Goal: Information Seeking & Learning: Learn about a topic

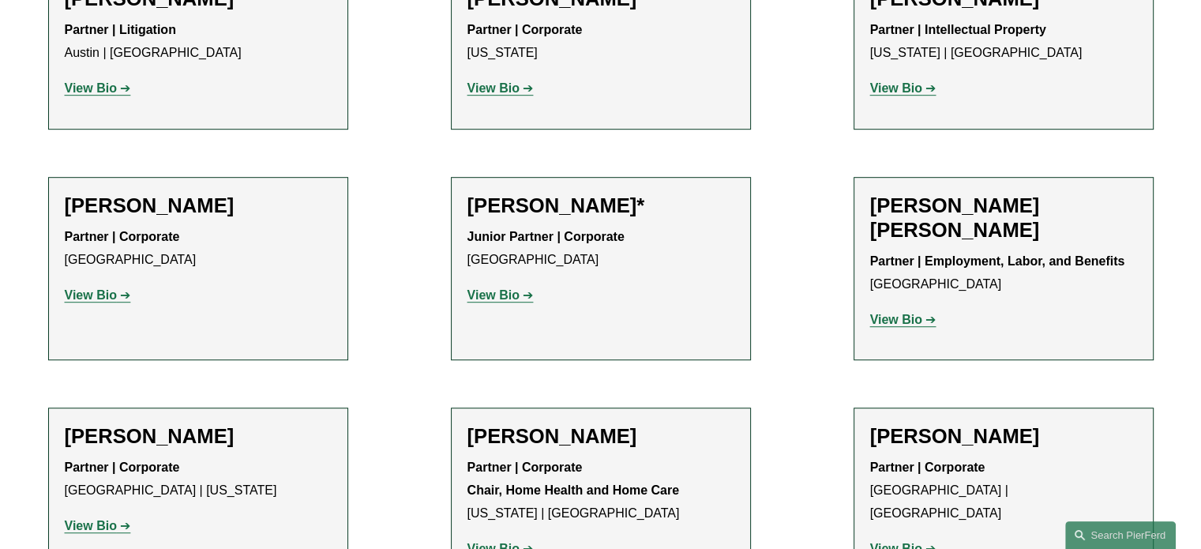
scroll to position [956, 0]
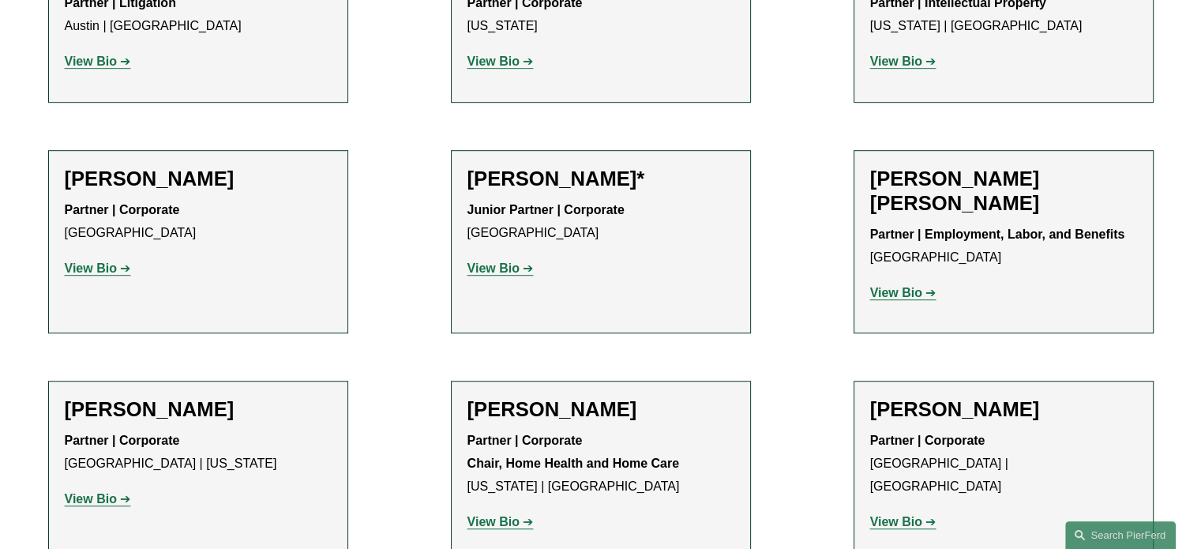
click at [497, 261] on p "View Bio" at bounding box center [601, 268] width 267 height 23
click at [494, 268] on strong "View Bio" at bounding box center [494, 267] width 52 height 13
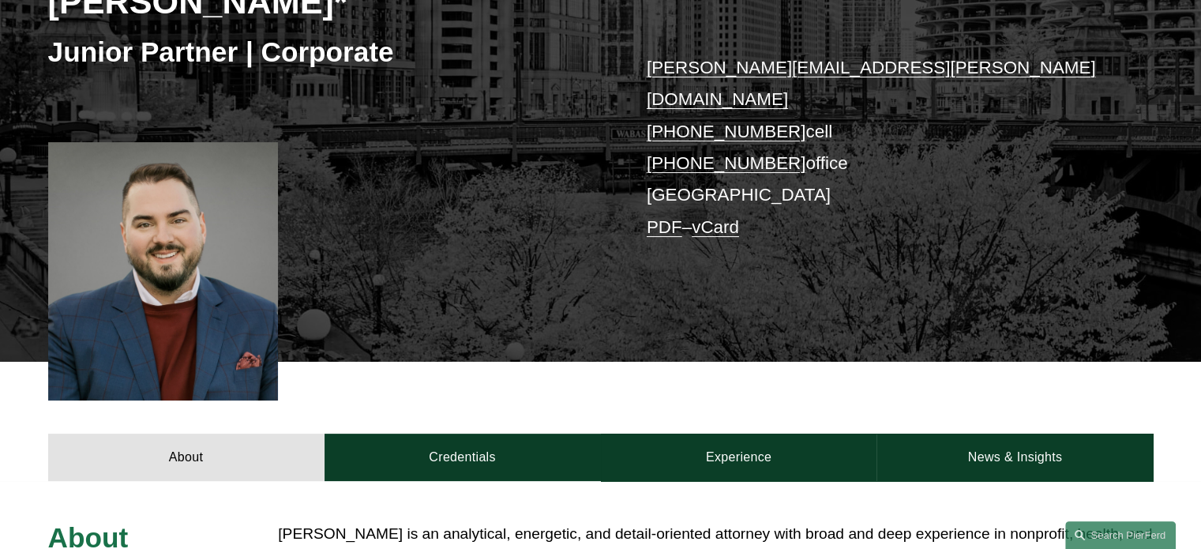
scroll to position [316, 0]
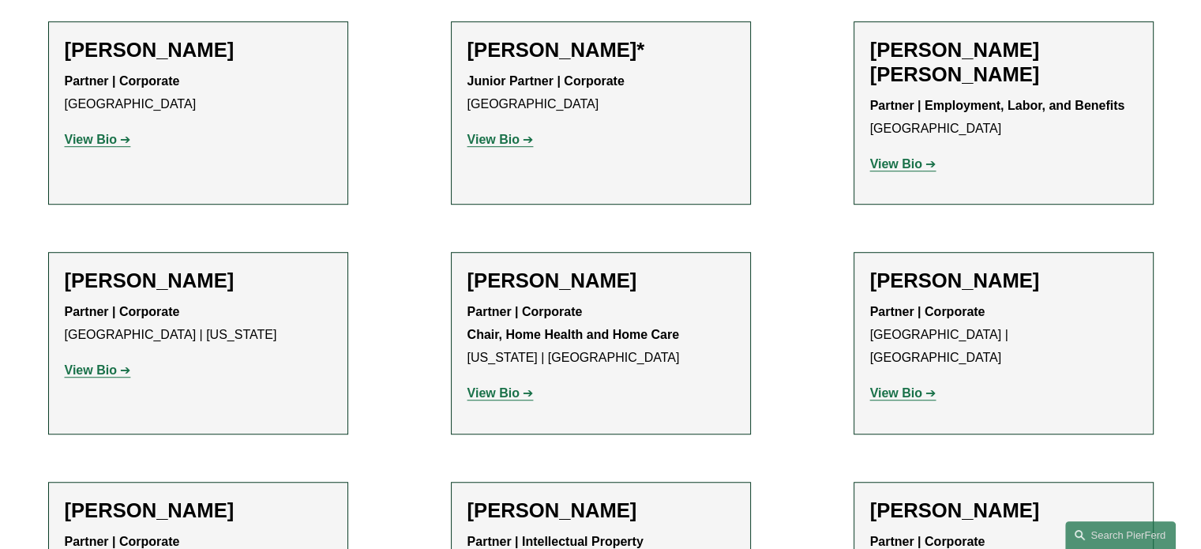
scroll to position [1272, 0]
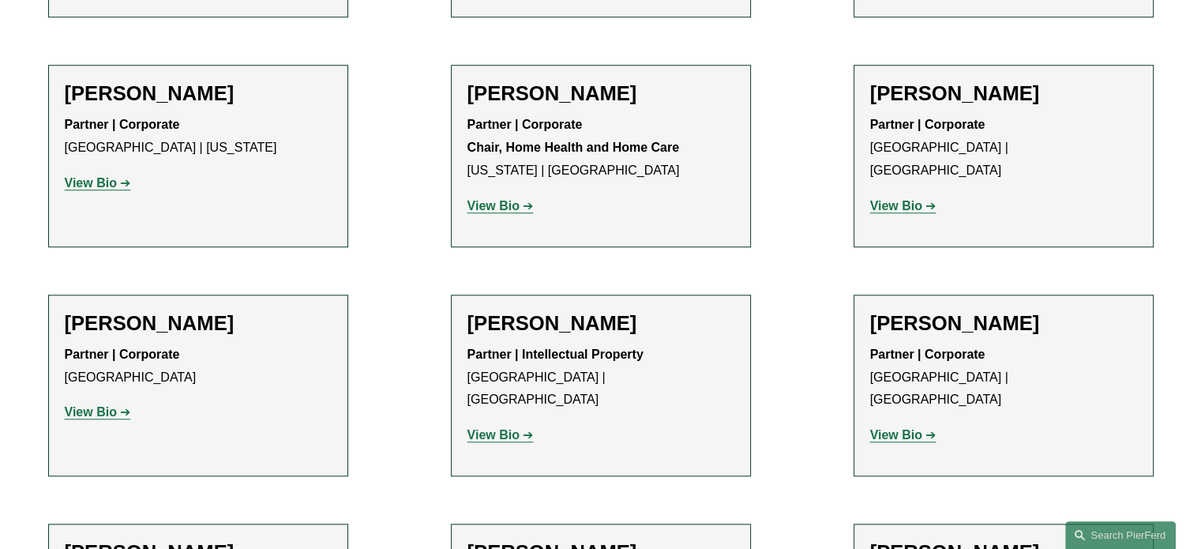
click at [96, 186] on strong "View Bio" at bounding box center [91, 182] width 52 height 13
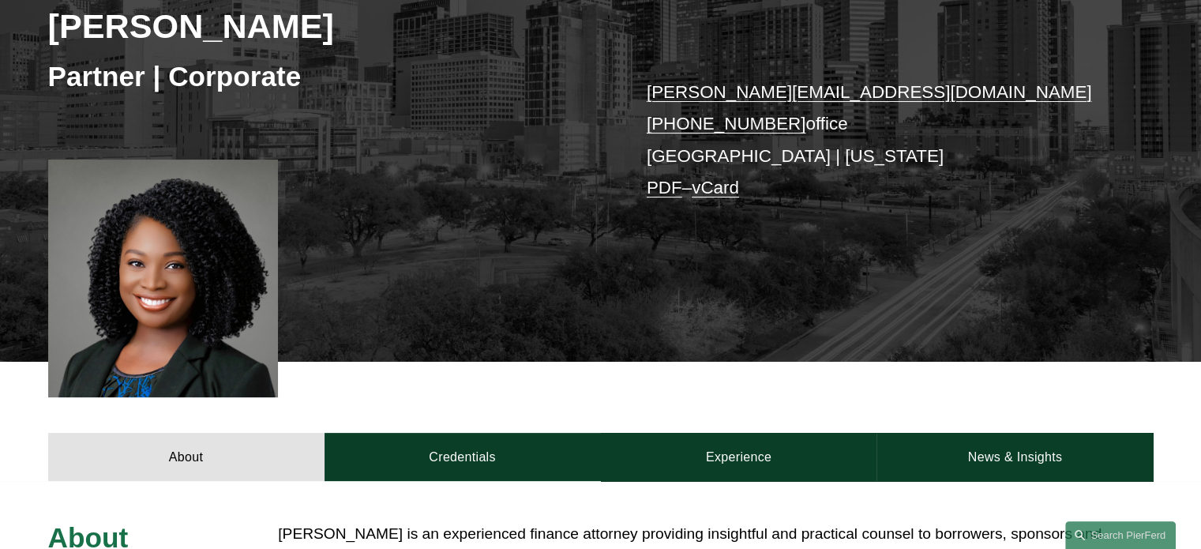
scroll to position [316, 0]
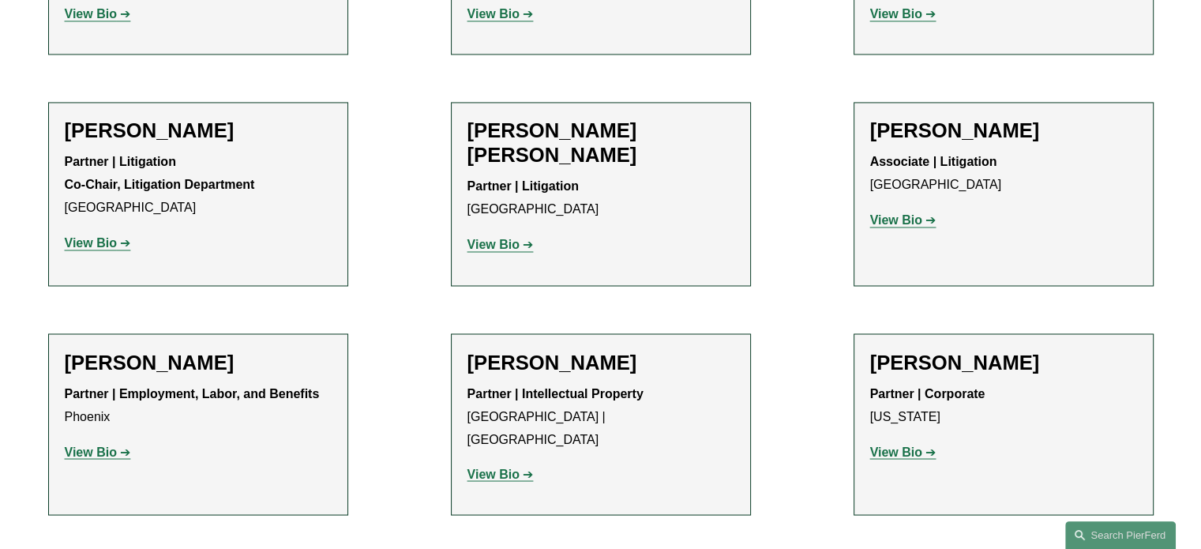
scroll to position [14856, 0]
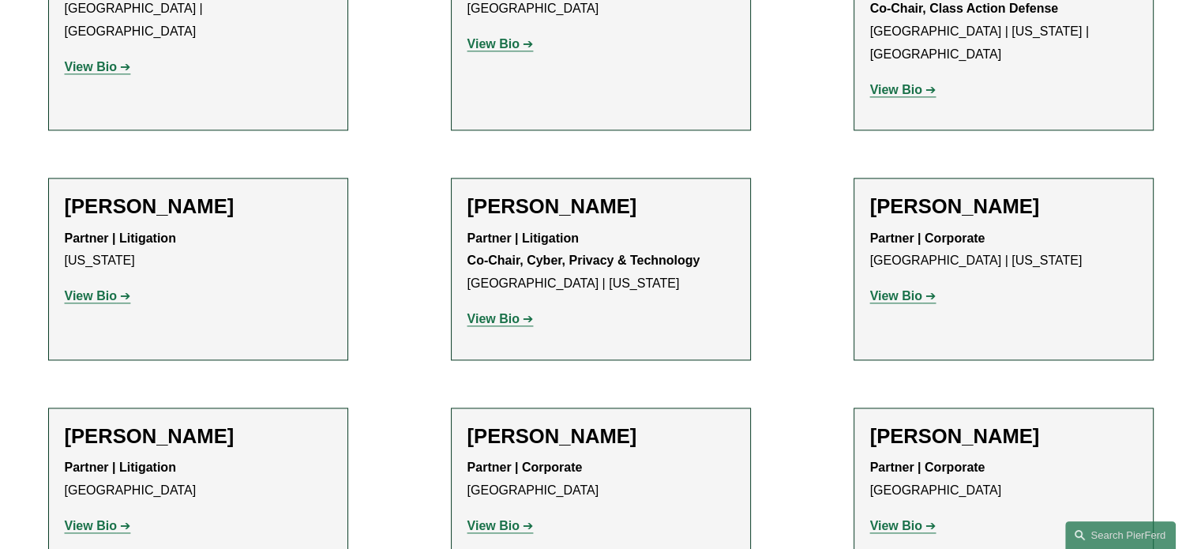
scroll to position [13987, 0]
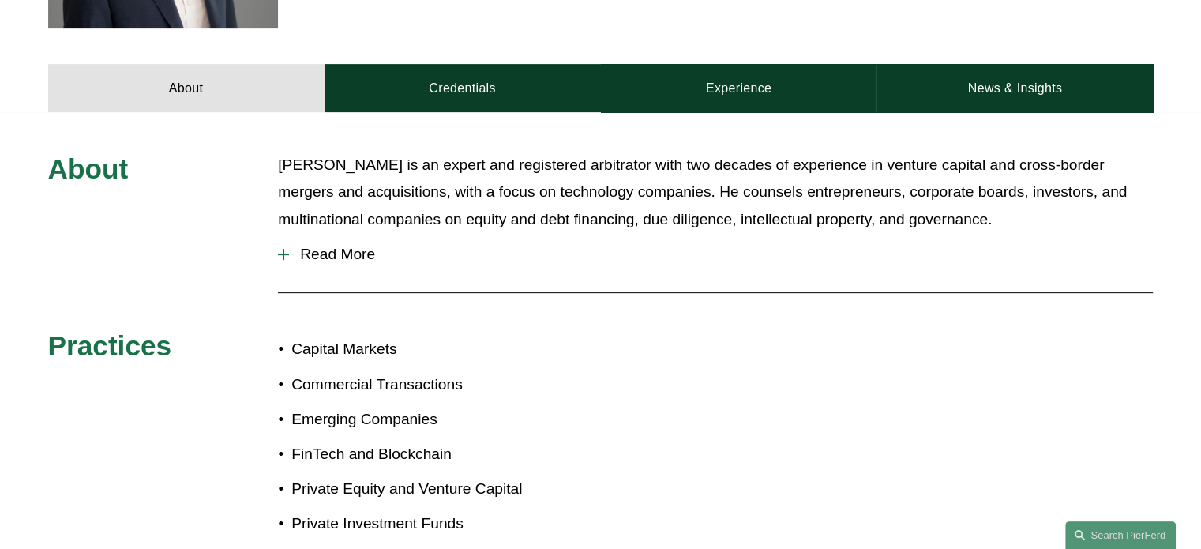
scroll to position [632, 0]
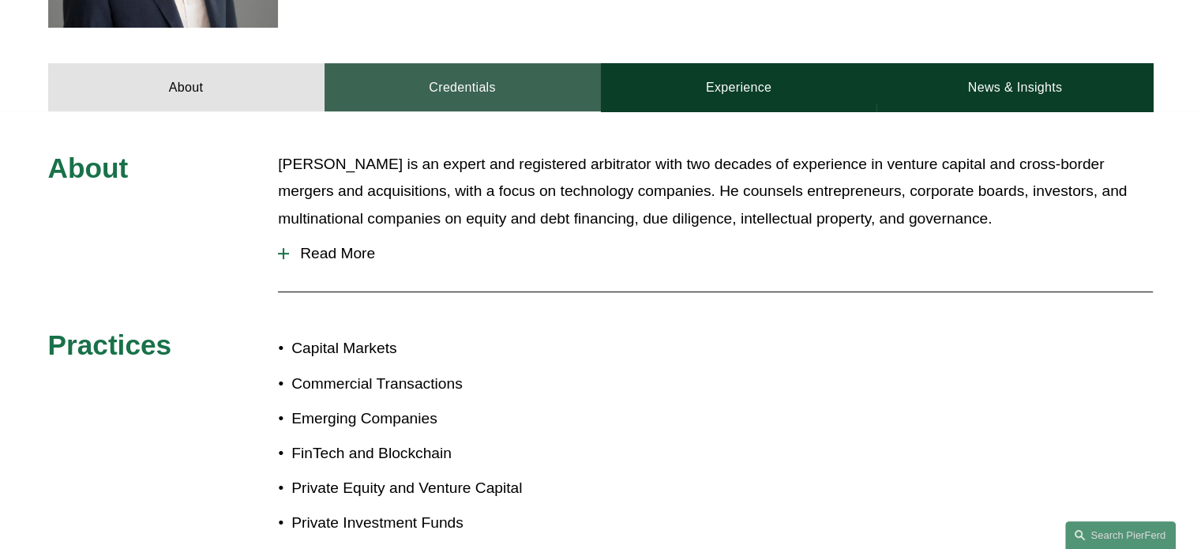
click at [439, 82] on link "Credentials" at bounding box center [463, 86] width 276 height 47
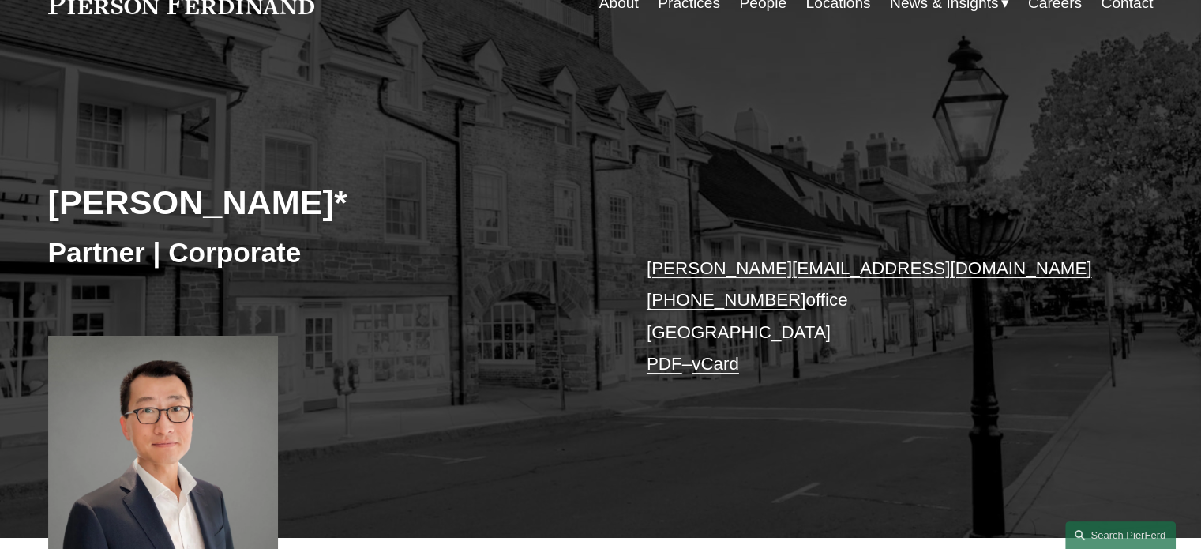
scroll to position [237, 0]
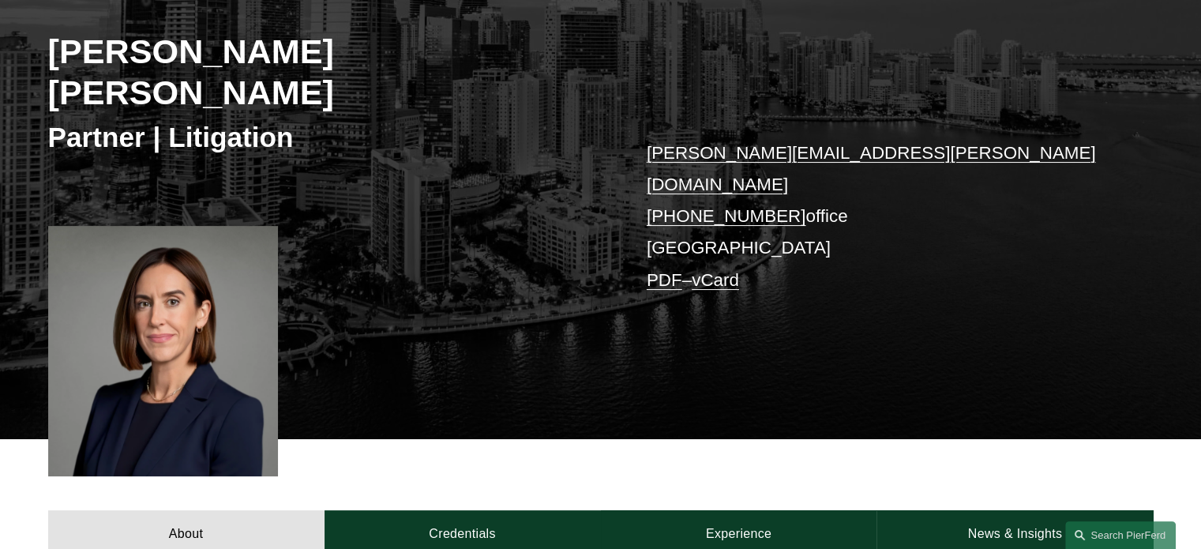
scroll to position [474, 0]
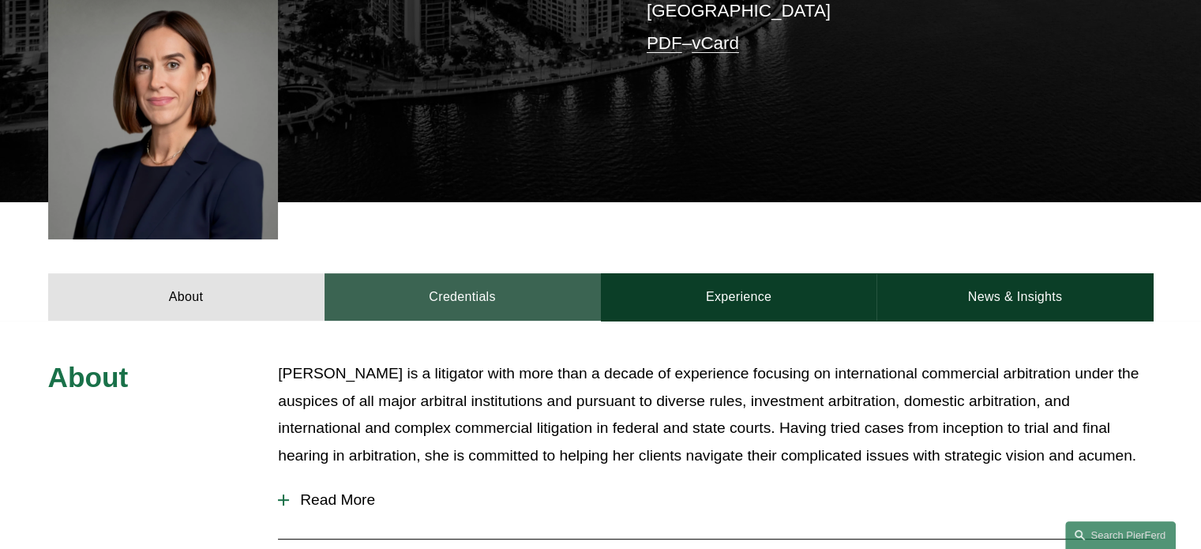
click at [461, 273] on link "Credentials" at bounding box center [463, 296] width 276 height 47
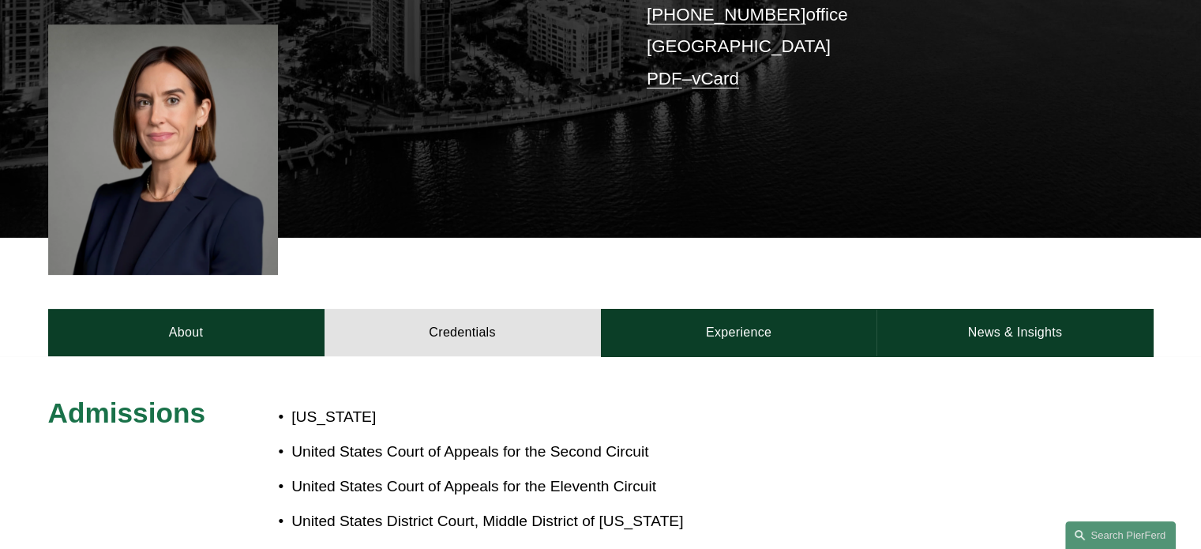
scroll to position [430, 0]
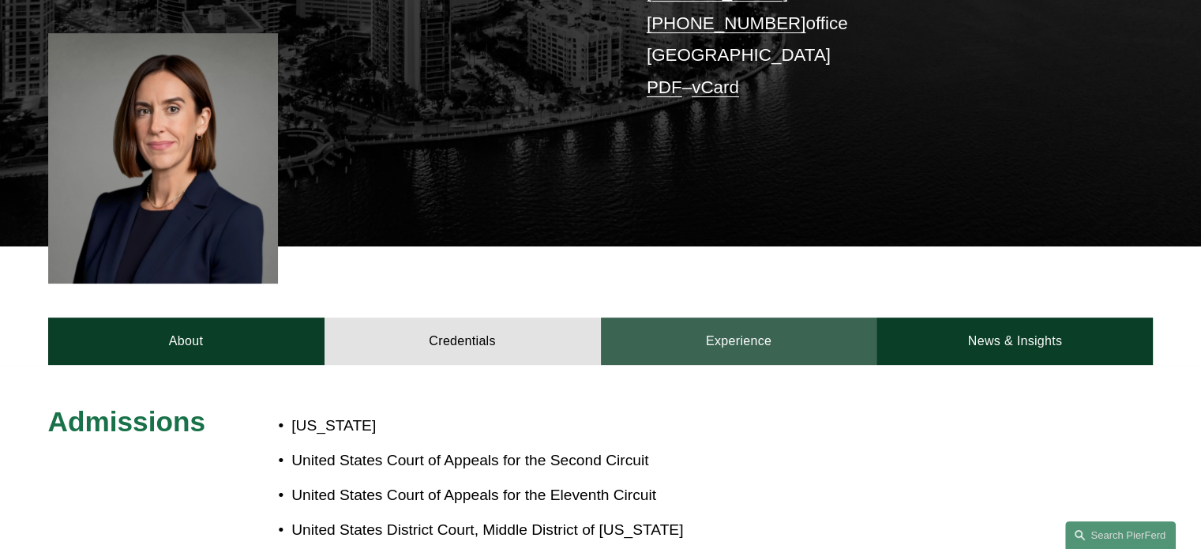
click at [802, 317] on link "Experience" at bounding box center [739, 340] width 276 height 47
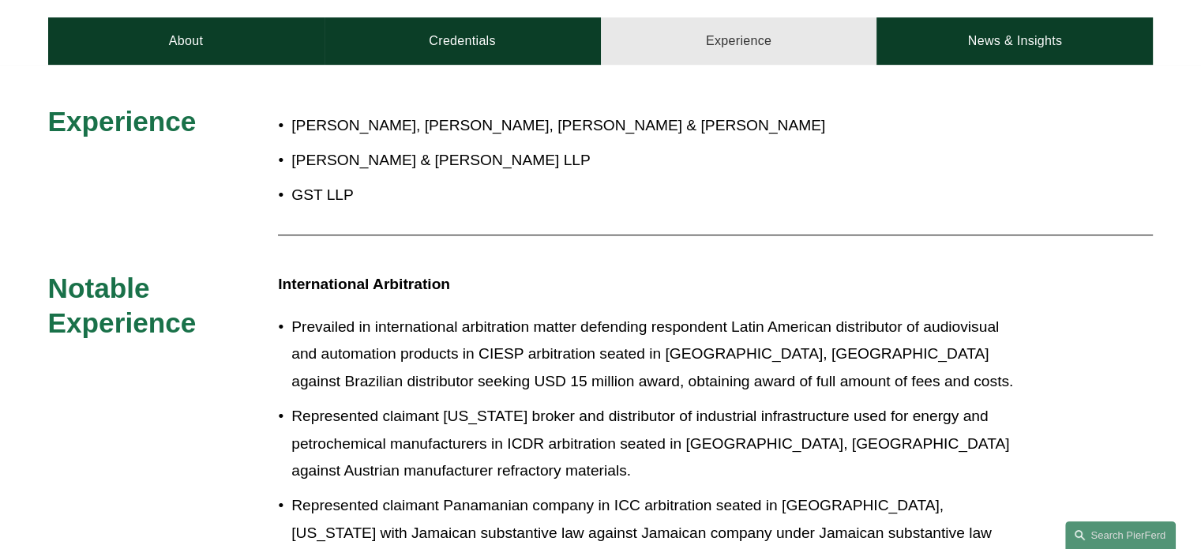
scroll to position [588, 0]
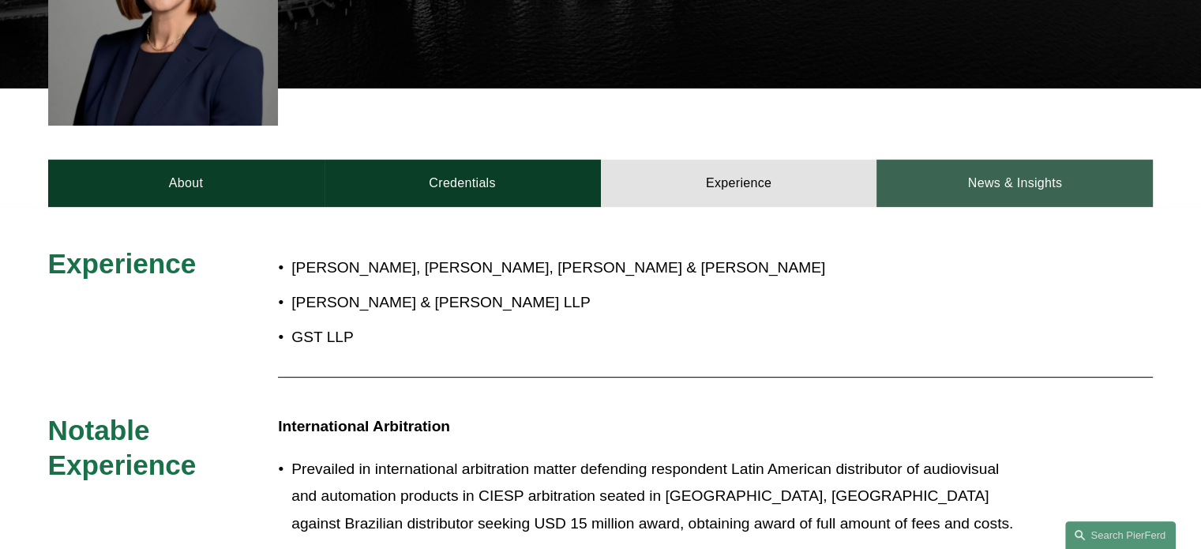
click at [1015, 160] on link "News & Insights" at bounding box center [1015, 183] width 276 height 47
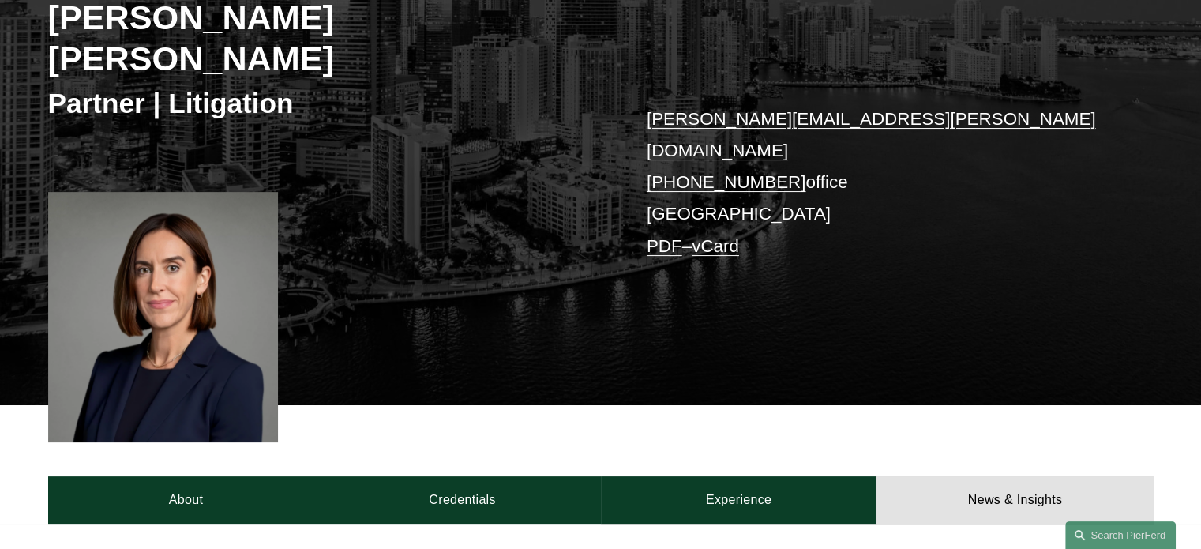
scroll to position [351, 0]
